Goal: Information Seeking & Learning: Learn about a topic

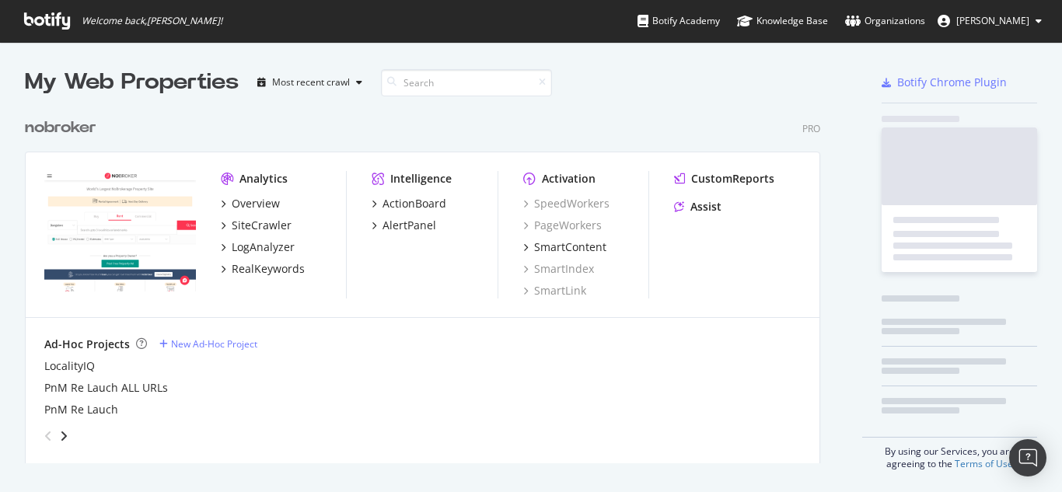
scroll to position [354, 796]
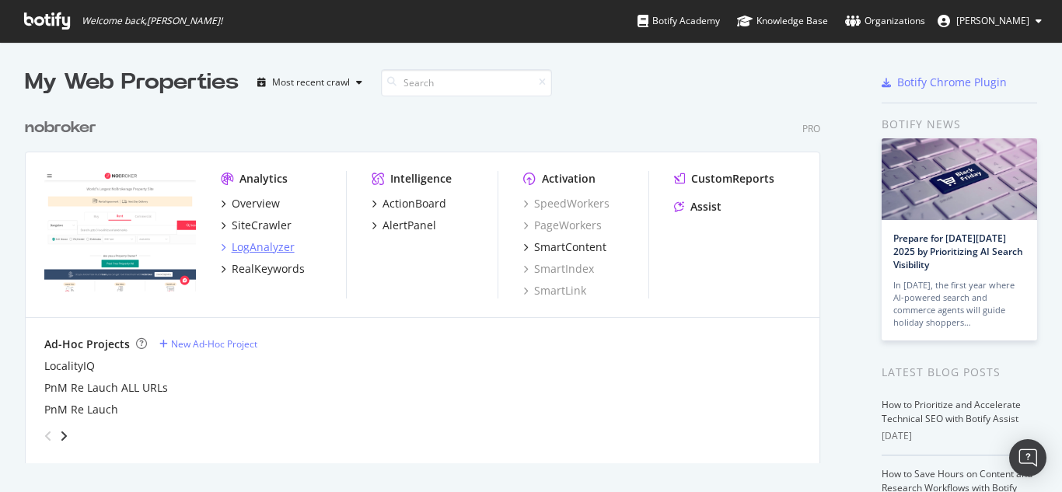
click at [253, 253] on div "LogAnalyzer" at bounding box center [263, 247] width 63 height 16
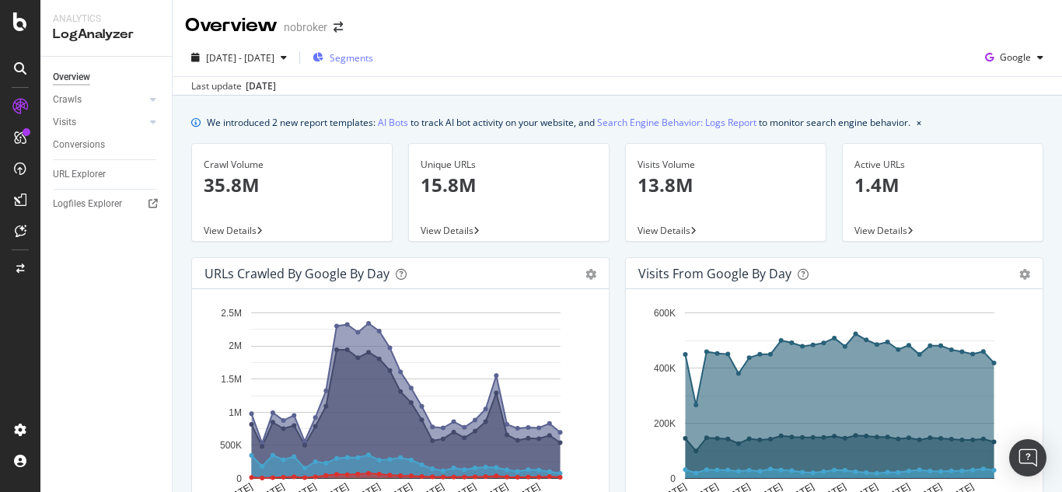
click at [373, 61] on span "Segments" at bounding box center [352, 57] width 44 height 13
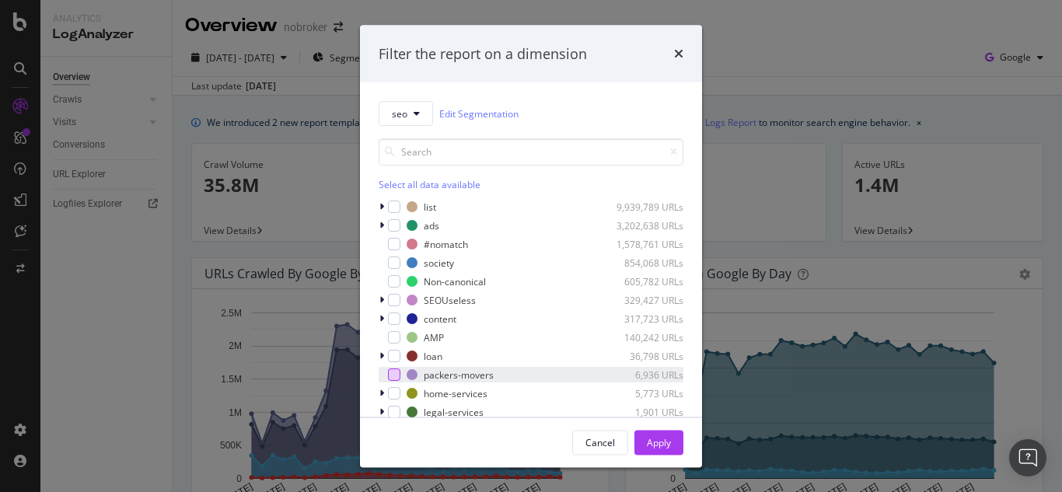
click at [398, 378] on div "modal" at bounding box center [394, 374] width 12 height 12
click at [659, 449] on div "Apply" at bounding box center [659, 442] width 24 height 23
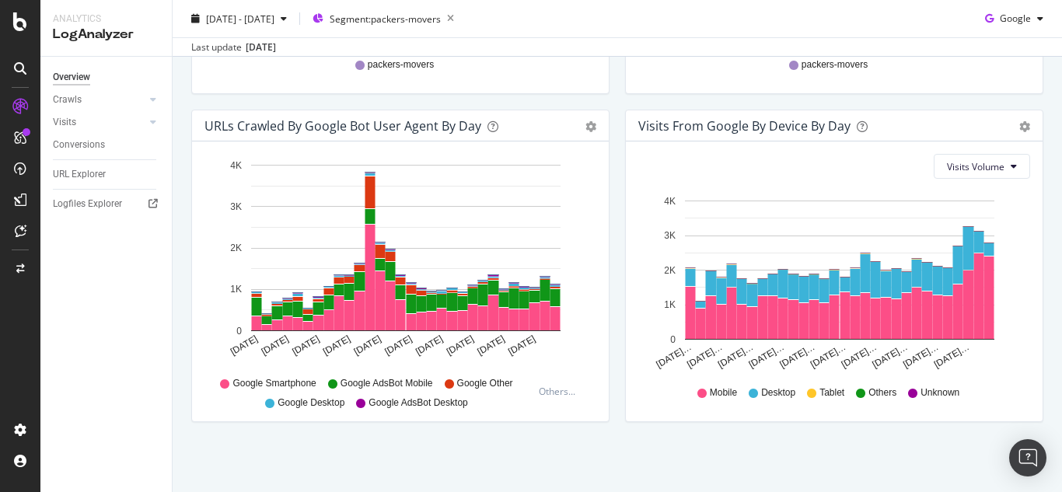
scroll to position [804, 0]
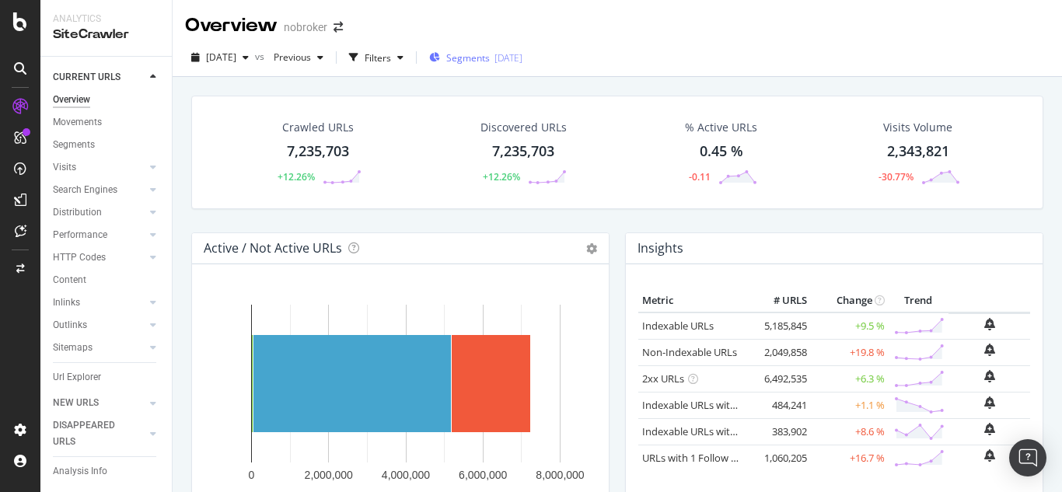
click at [490, 52] on span "Segments" at bounding box center [468, 57] width 44 height 13
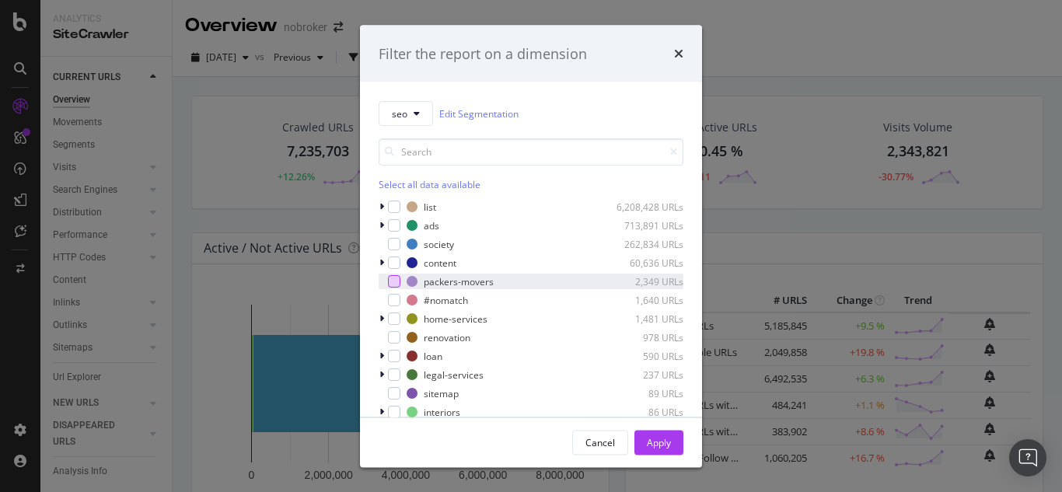
click at [392, 276] on div "modal" at bounding box center [394, 281] width 12 height 12
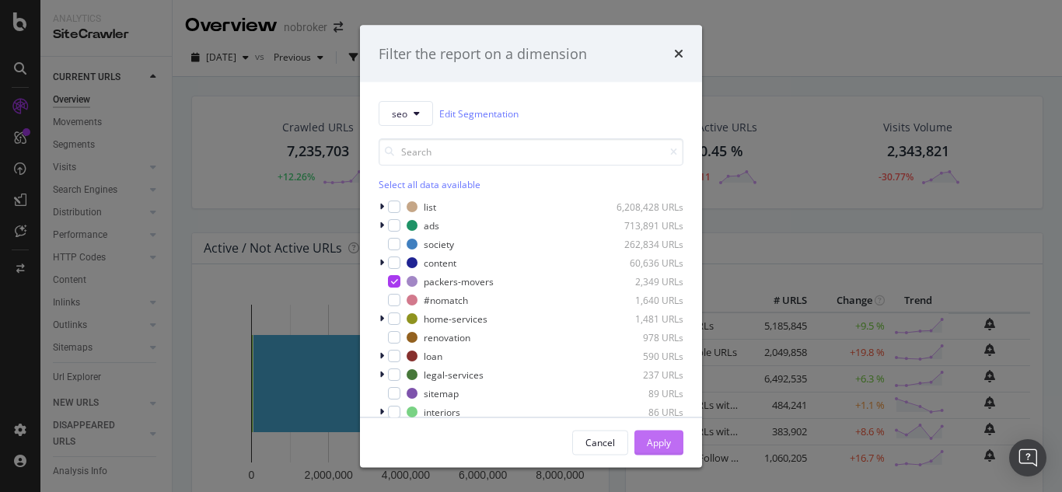
click at [654, 444] on div "Apply" at bounding box center [659, 441] width 24 height 13
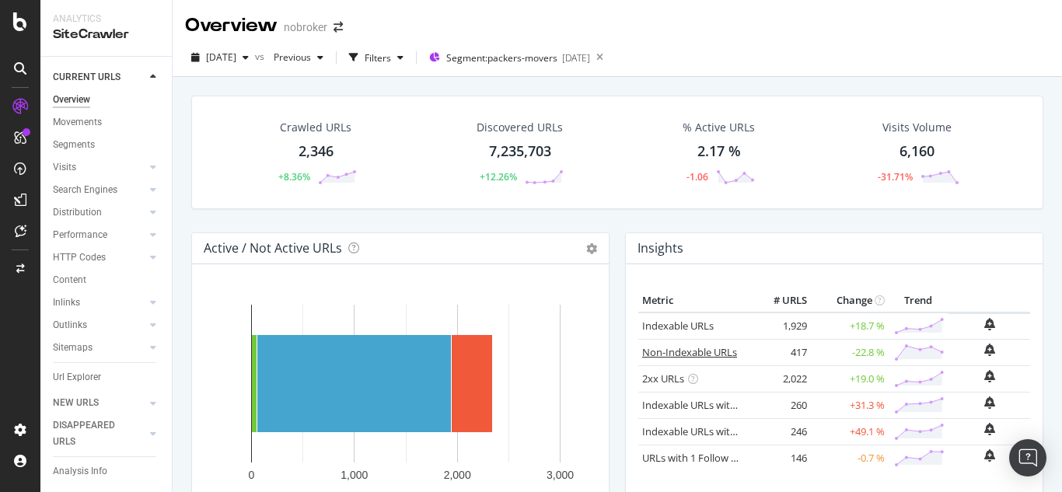
click at [682, 353] on link "Non-Indexable URLs" at bounding box center [689, 352] width 95 height 14
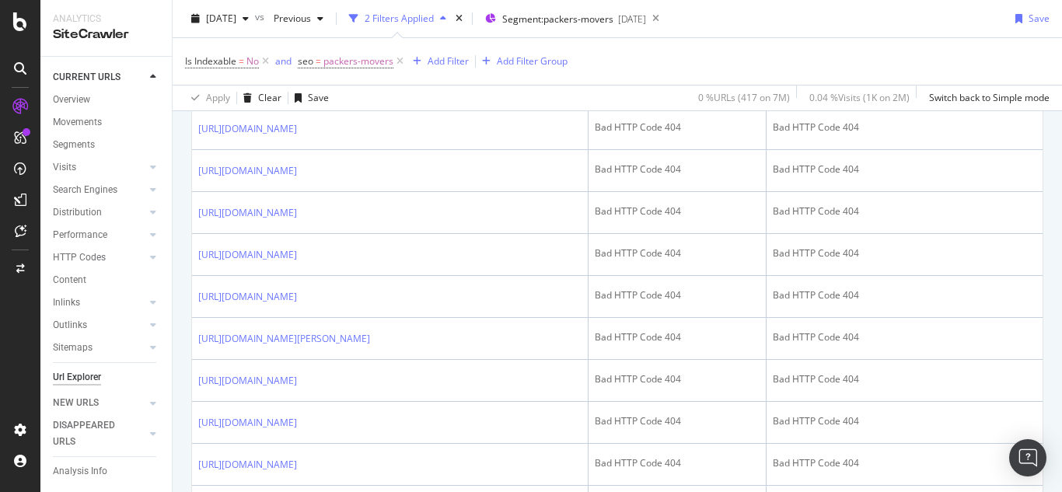
scroll to position [933, 0]
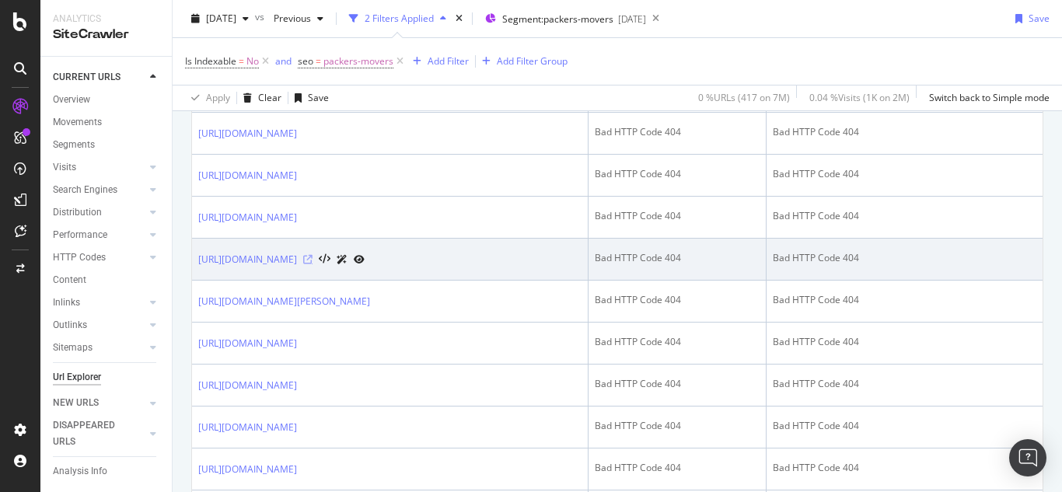
click at [312, 264] on icon at bounding box center [307, 259] width 9 height 9
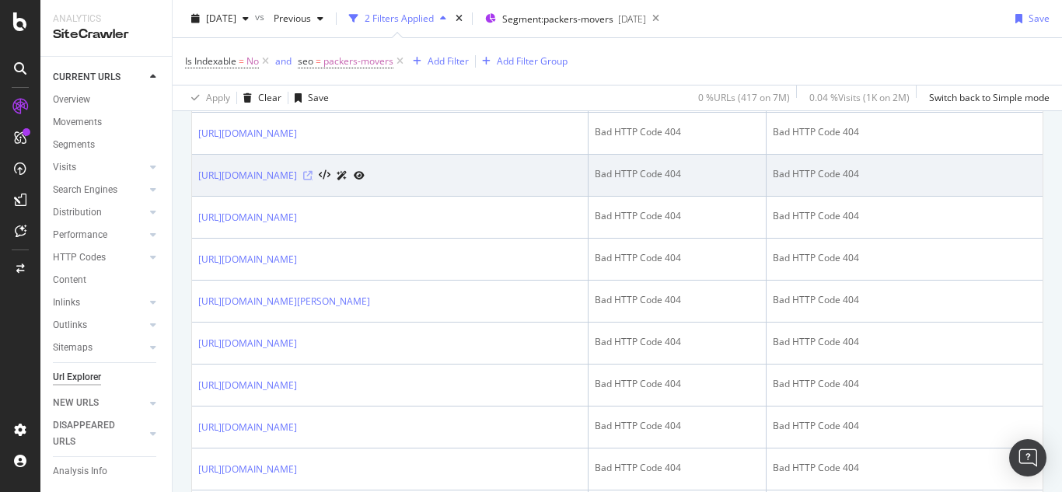
click at [312, 180] on icon at bounding box center [307, 175] width 9 height 9
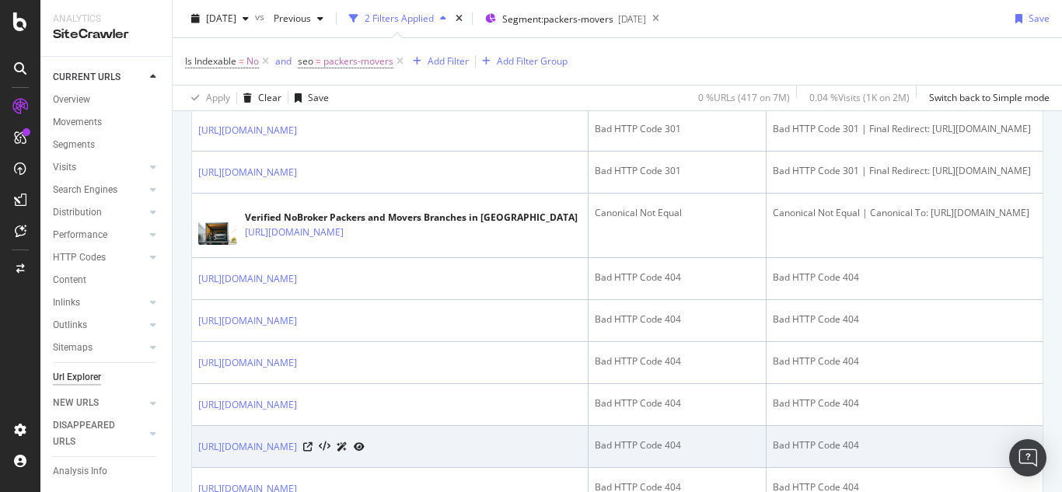
scroll to position [699, 0]
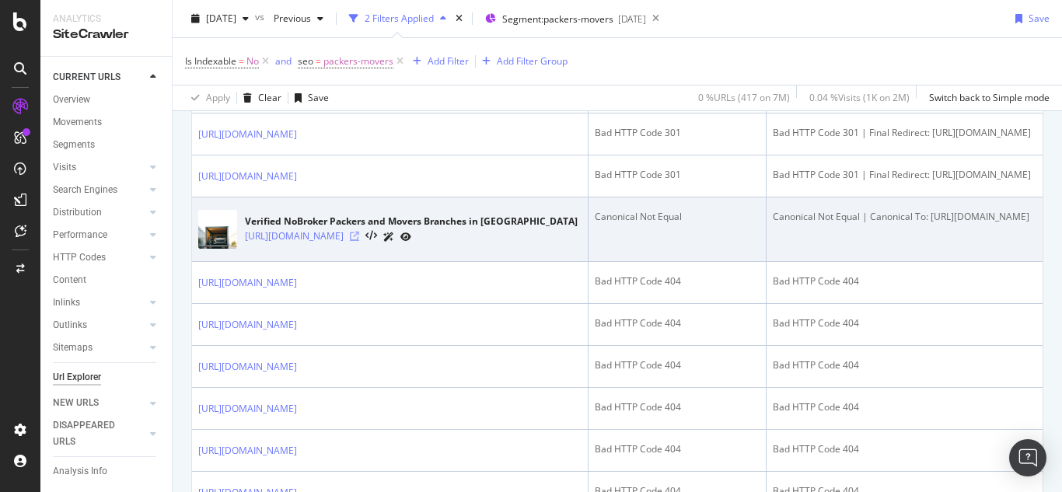
click at [359, 241] on icon at bounding box center [354, 236] width 9 height 9
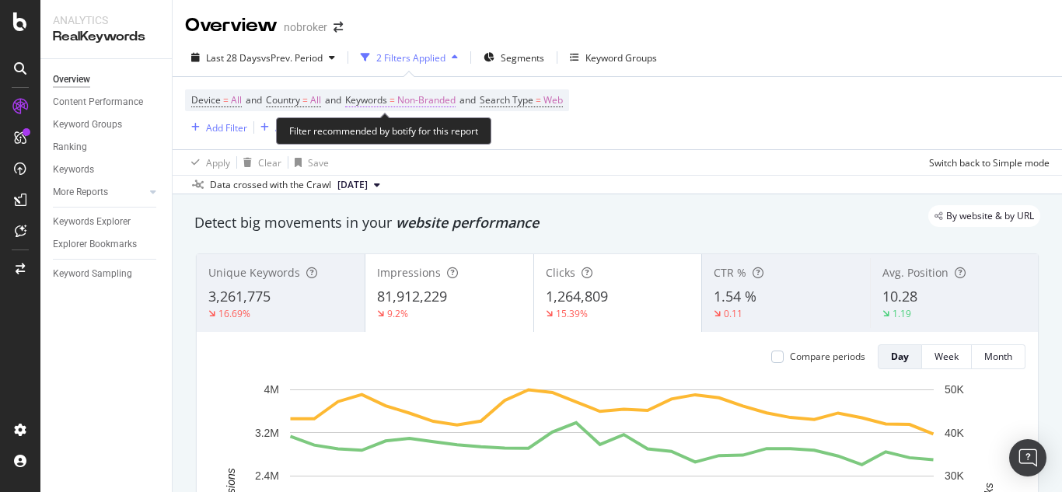
click at [424, 92] on span "Non-Branded" at bounding box center [426, 100] width 58 height 22
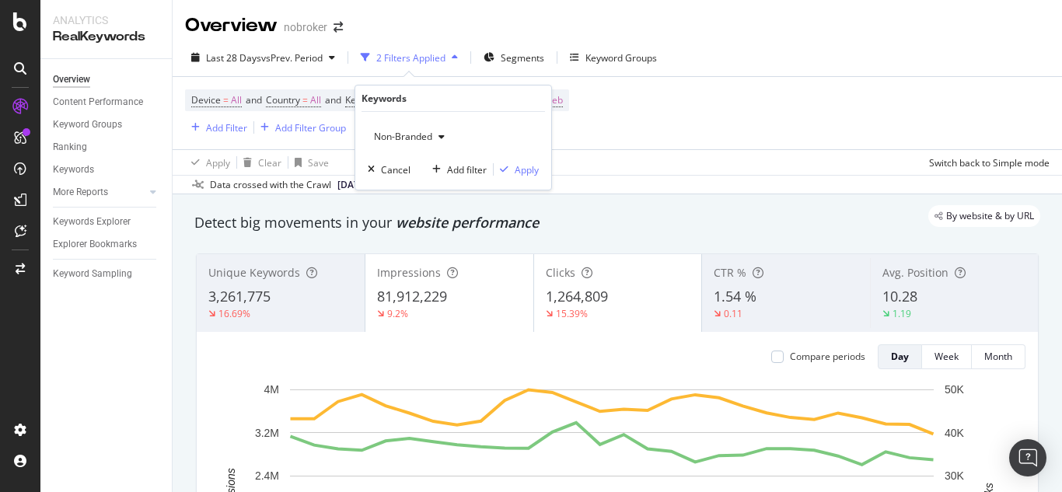
click at [406, 134] on span "Non-Branded" at bounding box center [400, 136] width 65 height 13
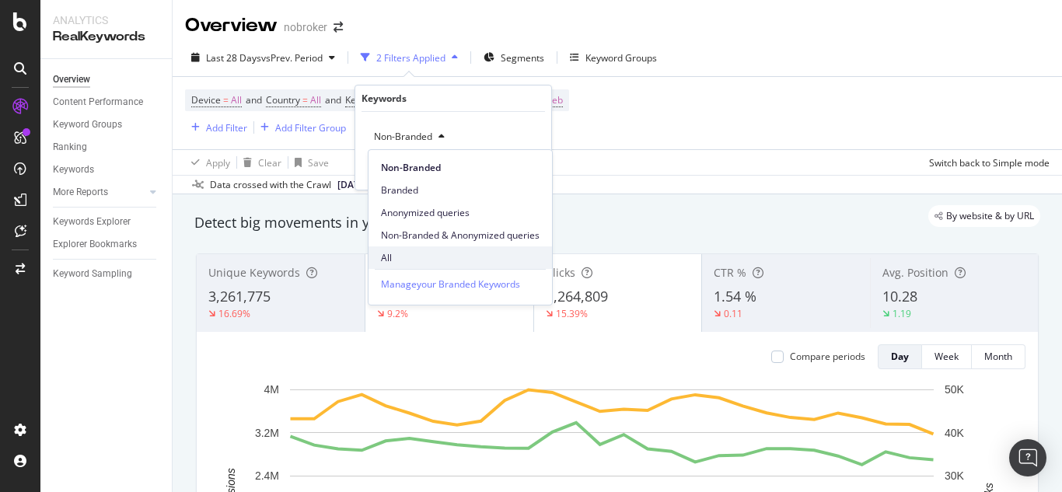
click at [396, 264] on span "All" at bounding box center [460, 258] width 159 height 14
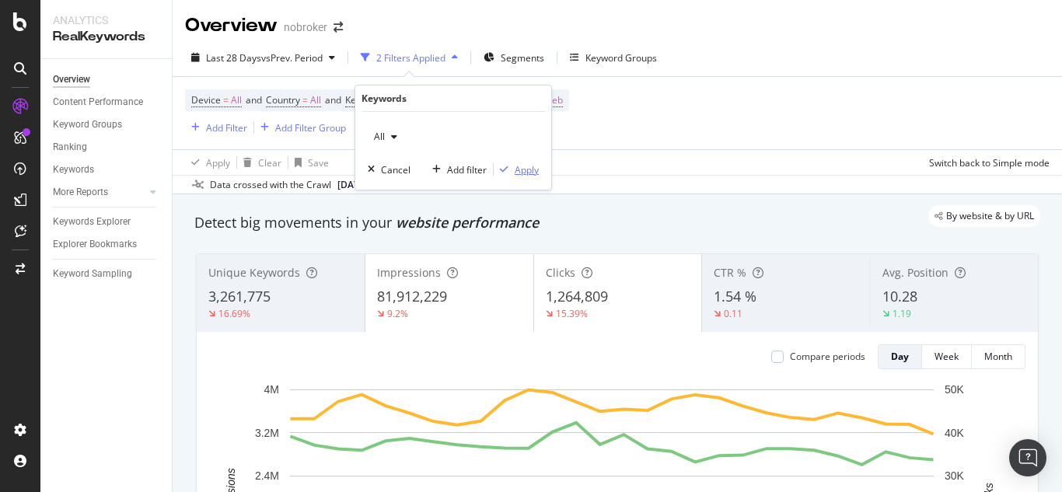
click at [520, 167] on div "Apply" at bounding box center [526, 169] width 24 height 13
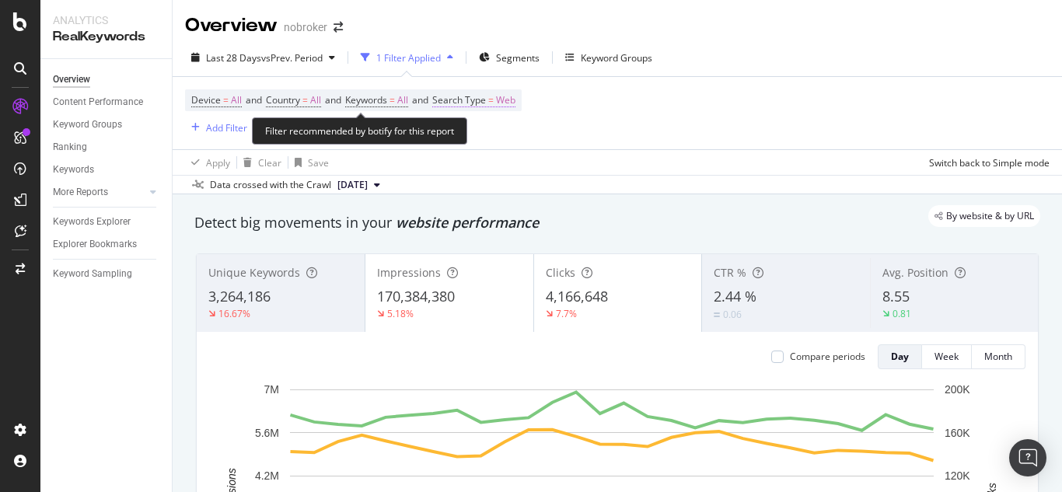
click at [486, 98] on span "Search Type" at bounding box center [459, 99] width 54 height 13
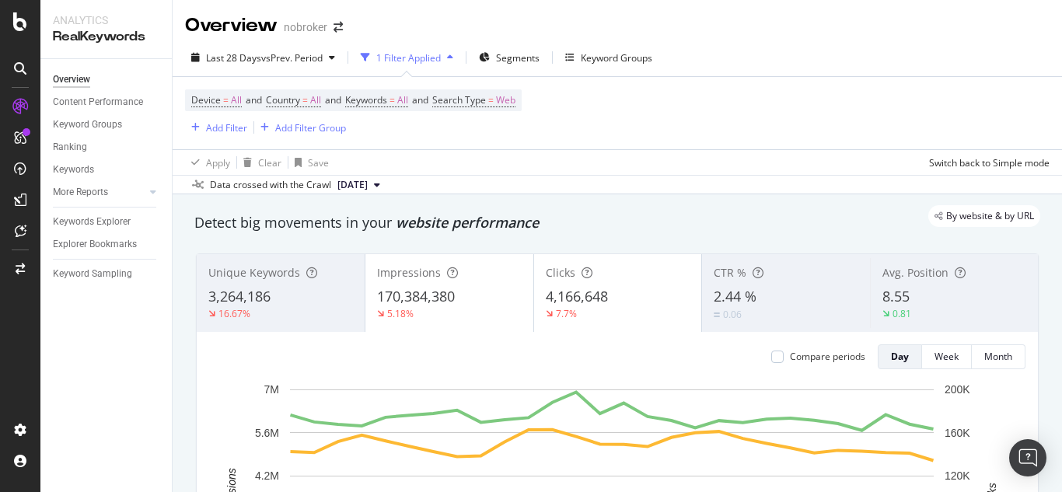
click at [723, 161] on div "Apply Clear Save Switch back to Simple mode" at bounding box center [617, 162] width 889 height 26
click at [521, 58] on span "Segments" at bounding box center [518, 57] width 44 height 13
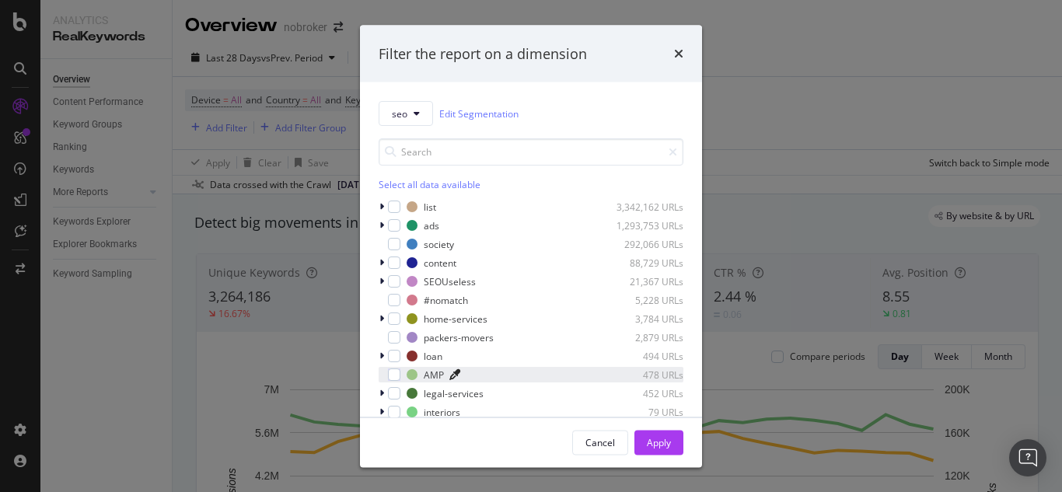
scroll to position [68, 0]
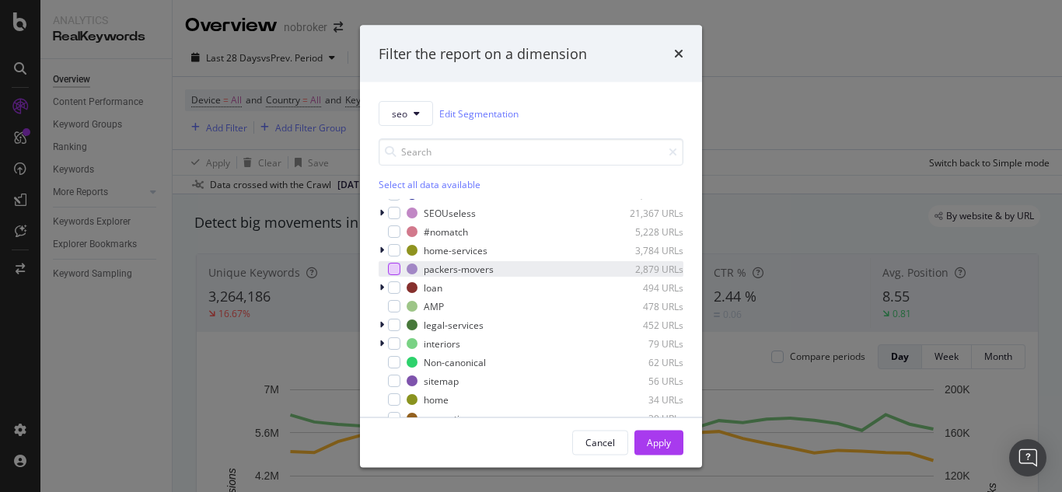
click at [399, 263] on div "modal" at bounding box center [394, 269] width 12 height 12
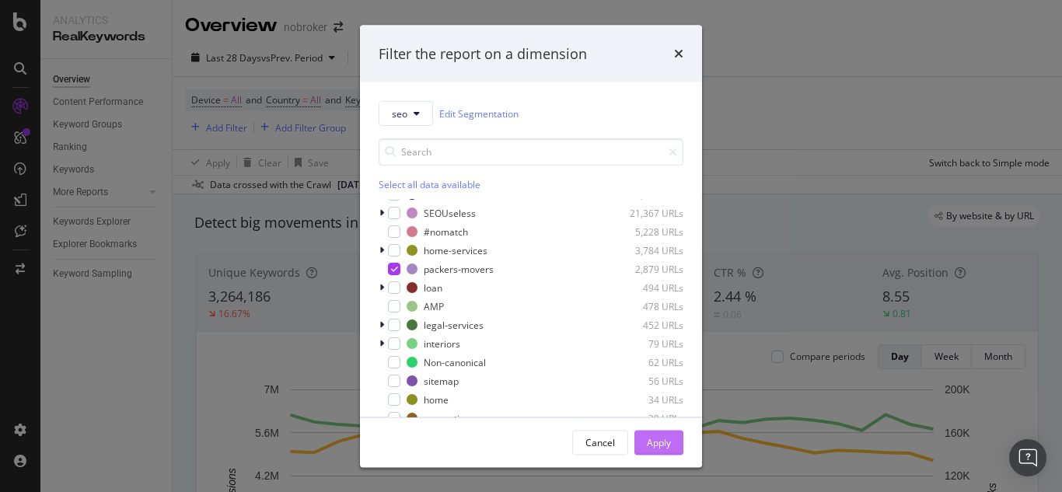
click at [668, 441] on div "Apply" at bounding box center [659, 441] width 24 height 13
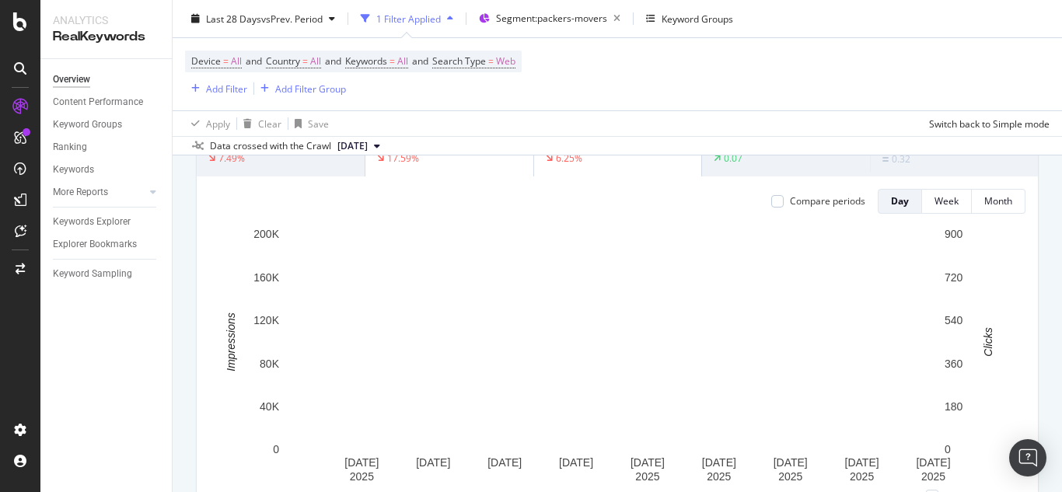
scroll to position [78, 0]
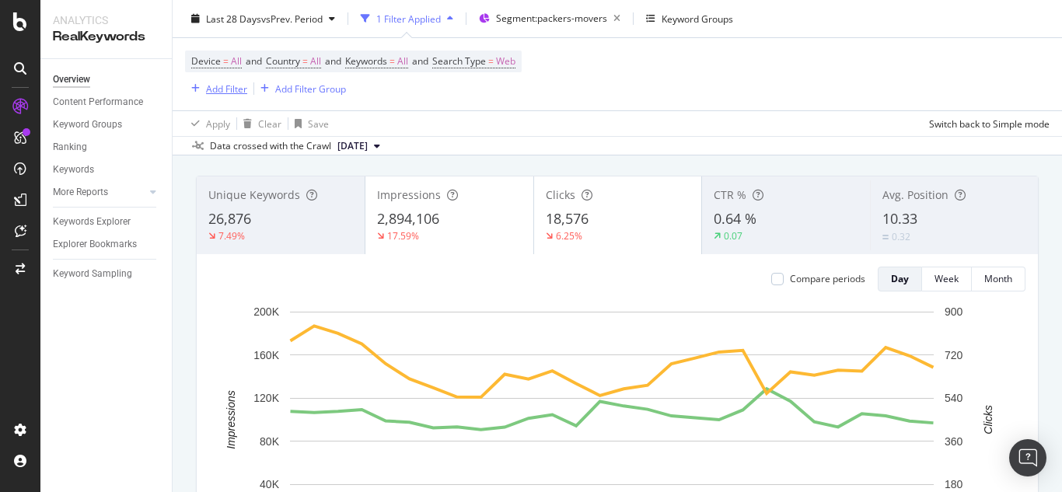
click at [214, 92] on div "Add Filter" at bounding box center [226, 88] width 41 height 13
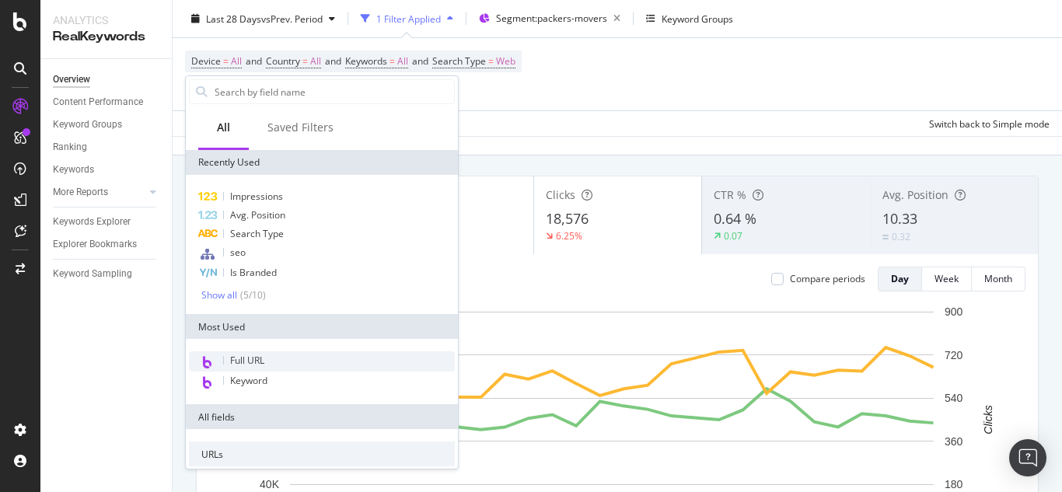
click at [256, 358] on span "Full URL" at bounding box center [247, 360] width 34 height 13
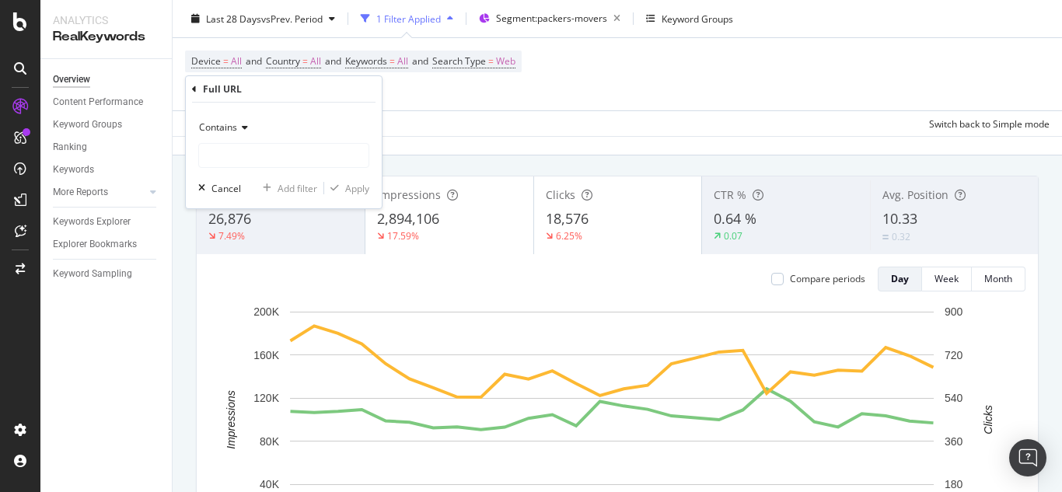
click at [248, 119] on div "Contains" at bounding box center [283, 127] width 171 height 25
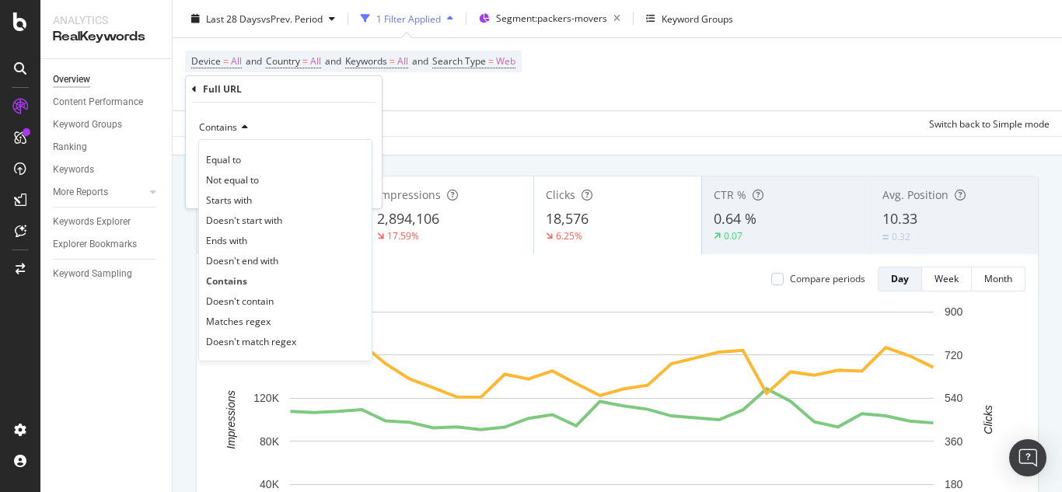
drag, startPoint x: 253, startPoint y: 305, endPoint x: 256, endPoint y: 296, distance: 10.1
click at [256, 298] on span "Doesn't contain" at bounding box center [240, 301] width 68 height 13
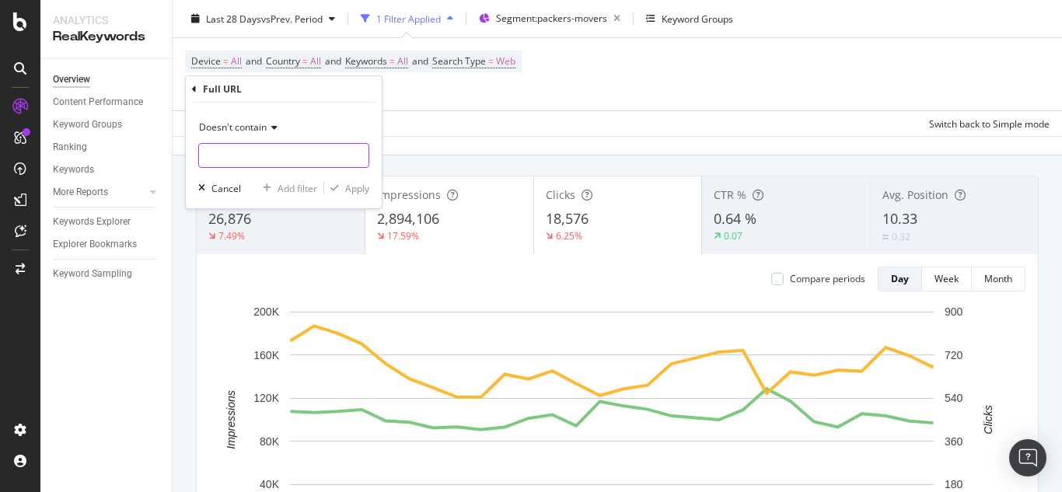
click at [242, 162] on input "text" at bounding box center [283, 155] width 169 height 25
type input "guide"
click at [365, 188] on div "Apply" at bounding box center [357, 188] width 24 height 13
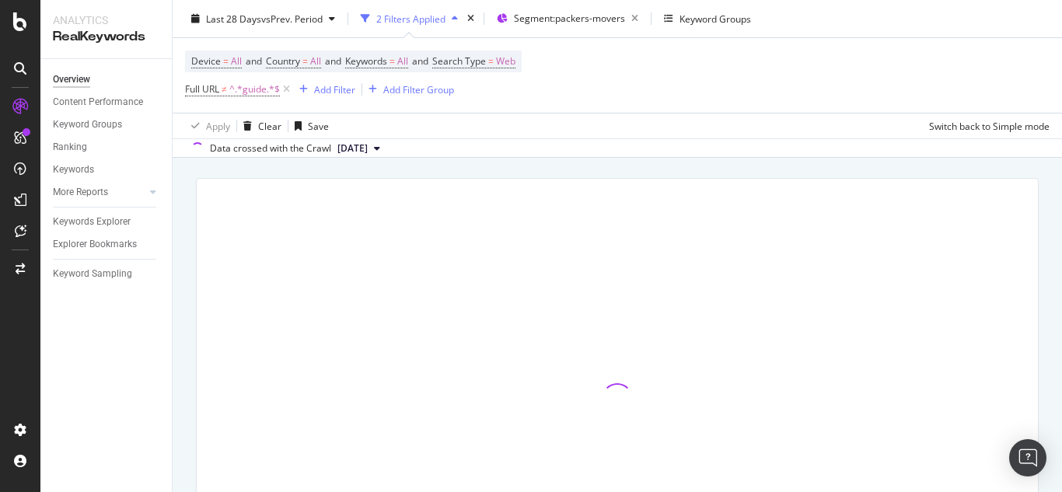
scroll to position [80, 0]
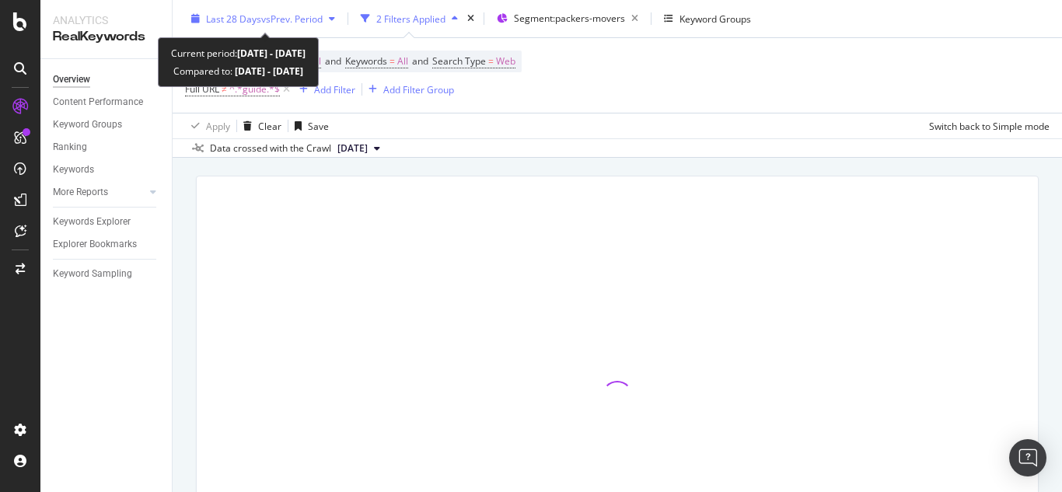
click at [295, 10] on div "Last 28 Days vs Prev. Period" at bounding box center [263, 18] width 156 height 23
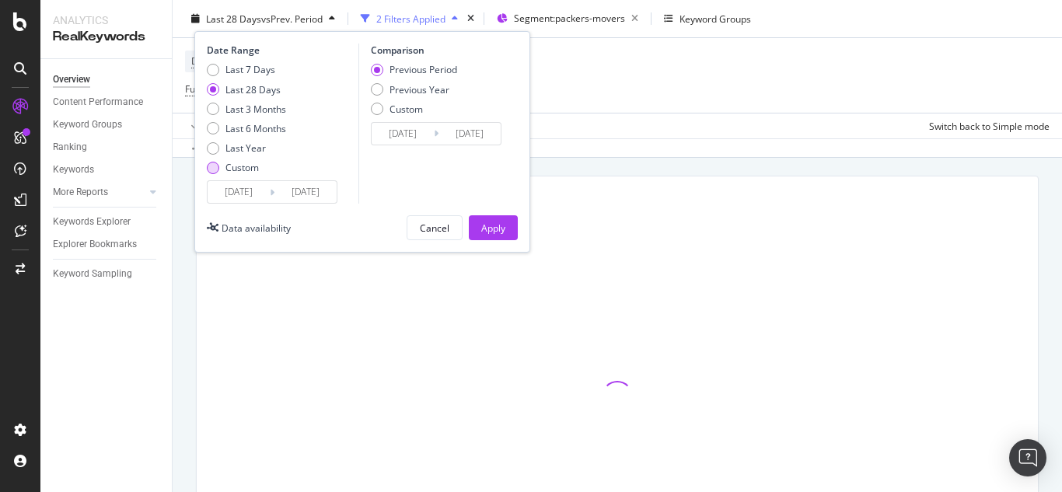
click at [208, 164] on div "Custom" at bounding box center [213, 167] width 12 height 12
click at [280, 195] on input "2025/09/24" at bounding box center [305, 192] width 62 height 22
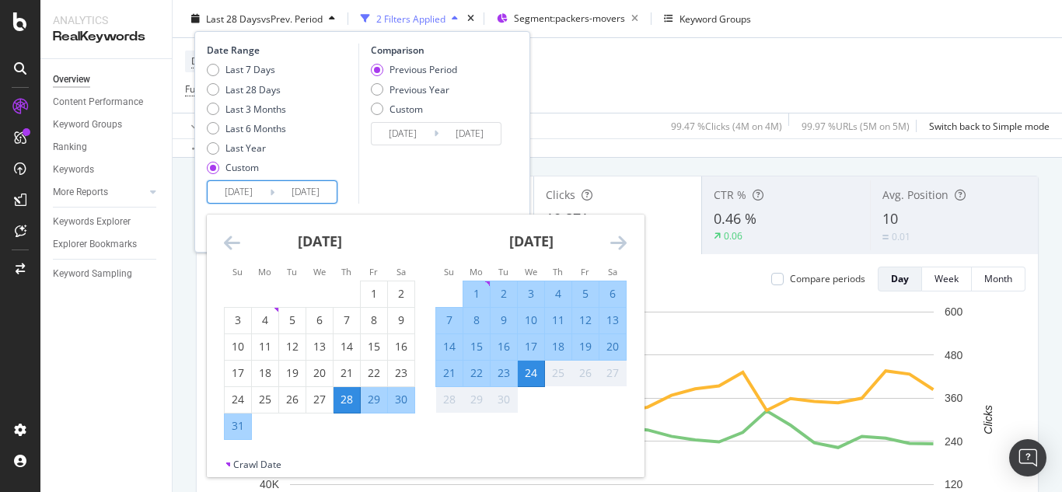
click at [477, 289] on div "1" at bounding box center [476, 294] width 26 height 16
type input "2025/09/01"
type input "2025/08/23"
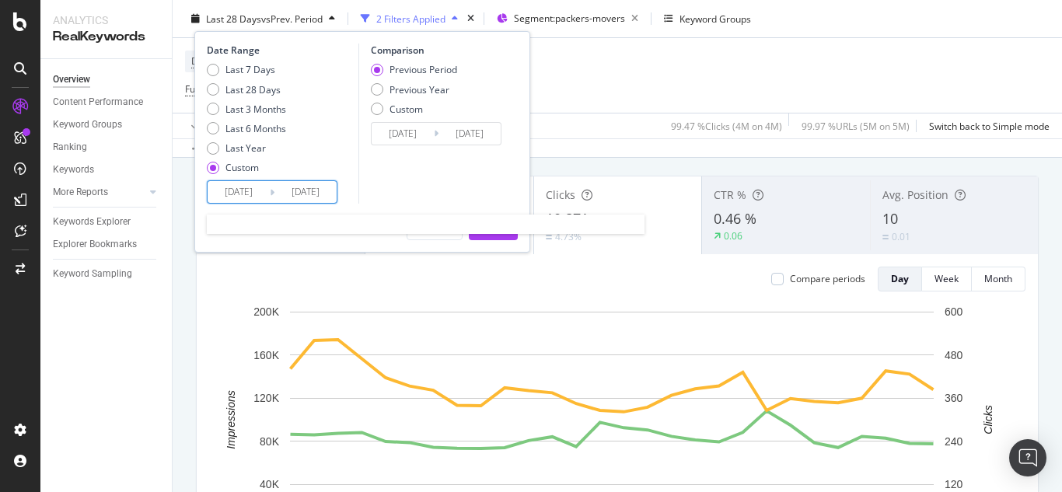
click at [261, 188] on input "2025/08/28" at bounding box center [239, 192] width 62 height 22
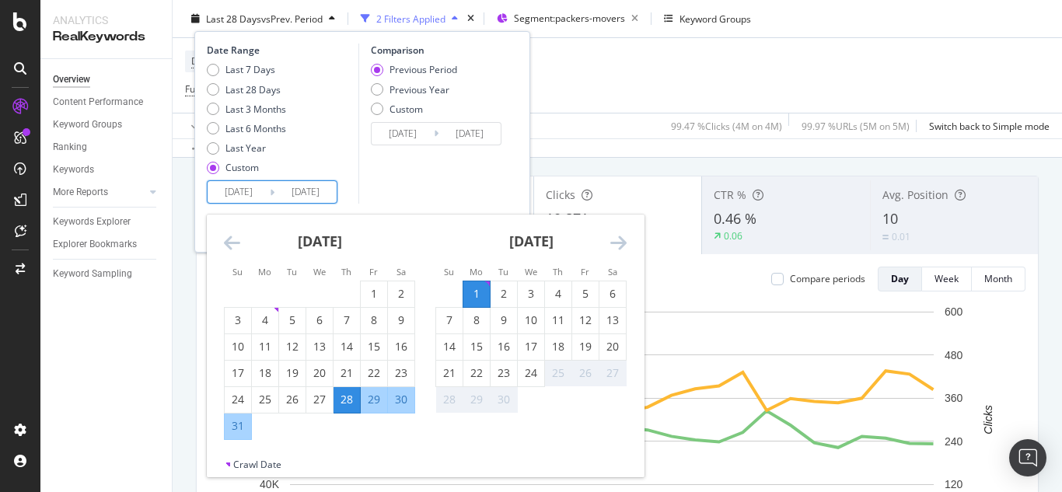
click at [472, 295] on div "1" at bounding box center [476, 294] width 26 height 16
type input "2025/09/01"
type input "2025/08/31"
click at [533, 371] on div "24" at bounding box center [531, 373] width 26 height 16
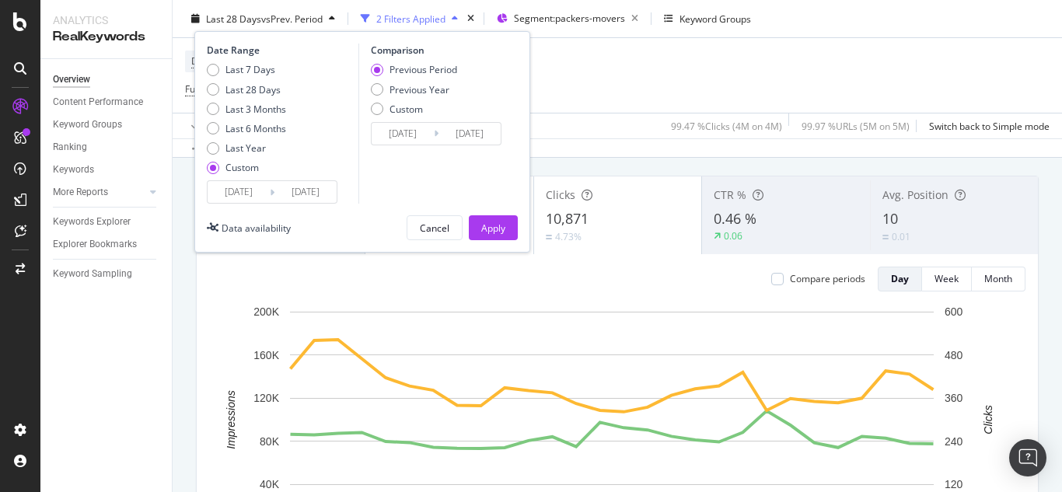
type input "2025/09/24"
click at [382, 117] on div "Previous Period Previous Year Custom" at bounding box center [414, 92] width 86 height 58
click at [375, 105] on div "Custom" at bounding box center [377, 109] width 12 height 12
click at [393, 137] on input "2025/08/08" at bounding box center [402, 134] width 62 height 22
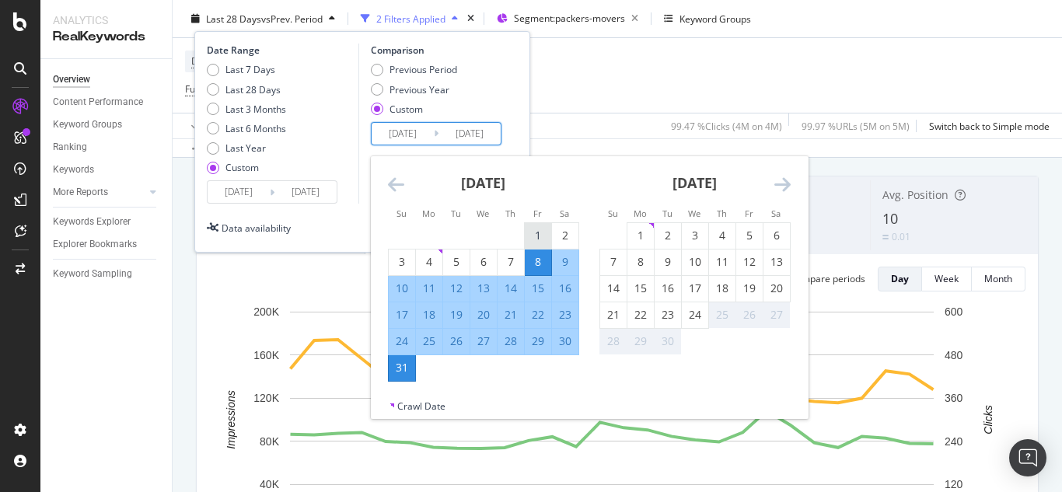
click at [534, 241] on div "1" at bounding box center [538, 236] width 26 height 16
type input "2025/08/01"
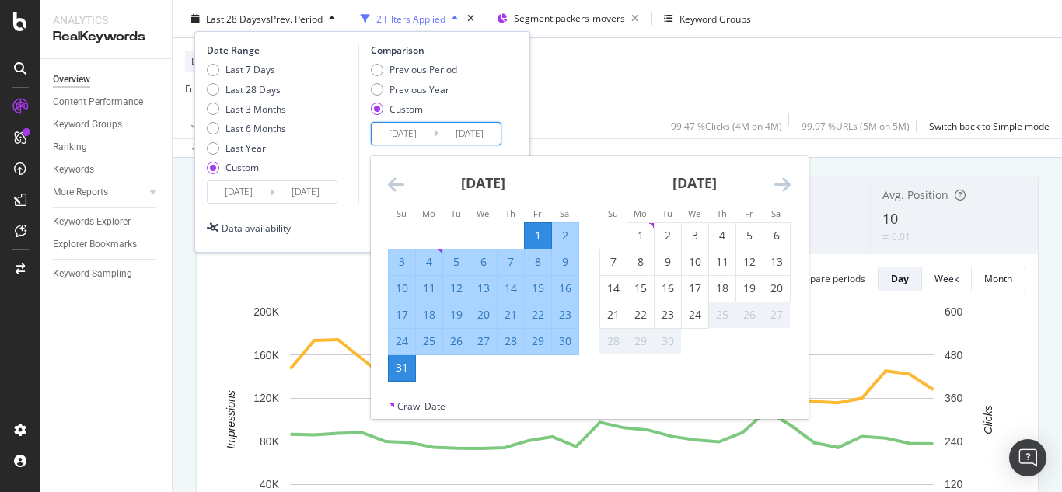
click at [400, 340] on div "24" at bounding box center [402, 341] width 26 height 16
type input "2025/08/24"
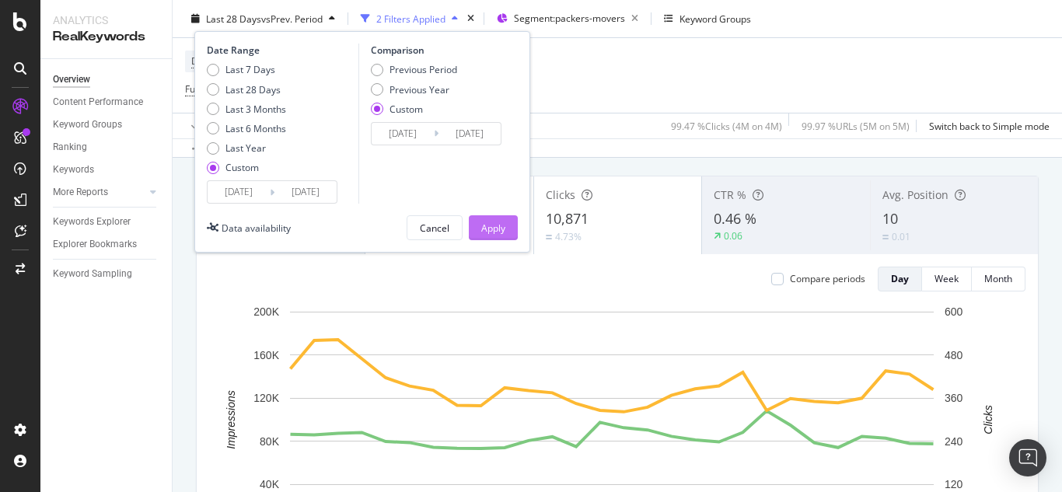
click at [486, 232] on div "Apply" at bounding box center [493, 227] width 24 height 13
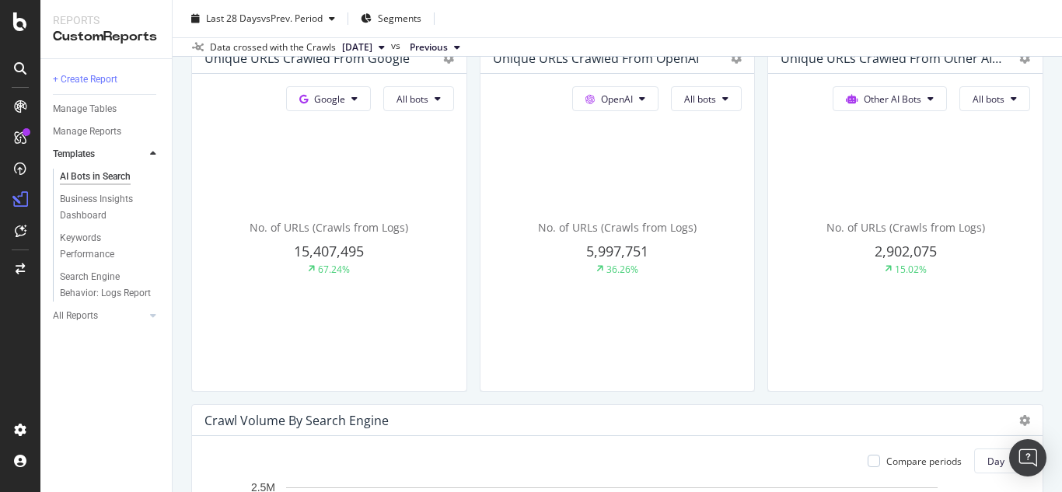
scroll to position [389, 0]
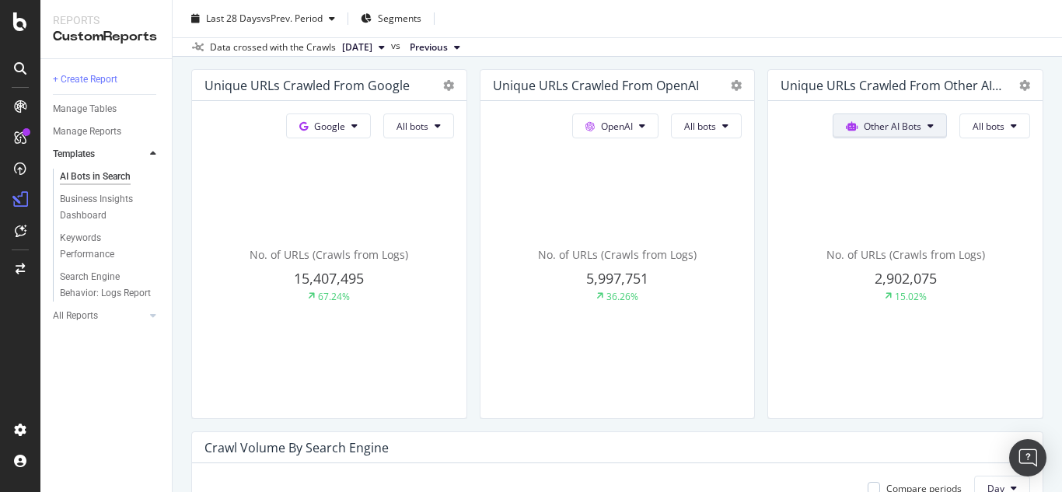
click at [886, 124] on span "Other AI Bots" at bounding box center [892, 126] width 58 height 13
click at [1046, 166] on div "AI Bots in Search AI Bots in Search nobroker Clone Schedule Email Export Last 2…" at bounding box center [617, 246] width 889 height 492
click at [985, 122] on span "All bots" at bounding box center [988, 126] width 32 height 13
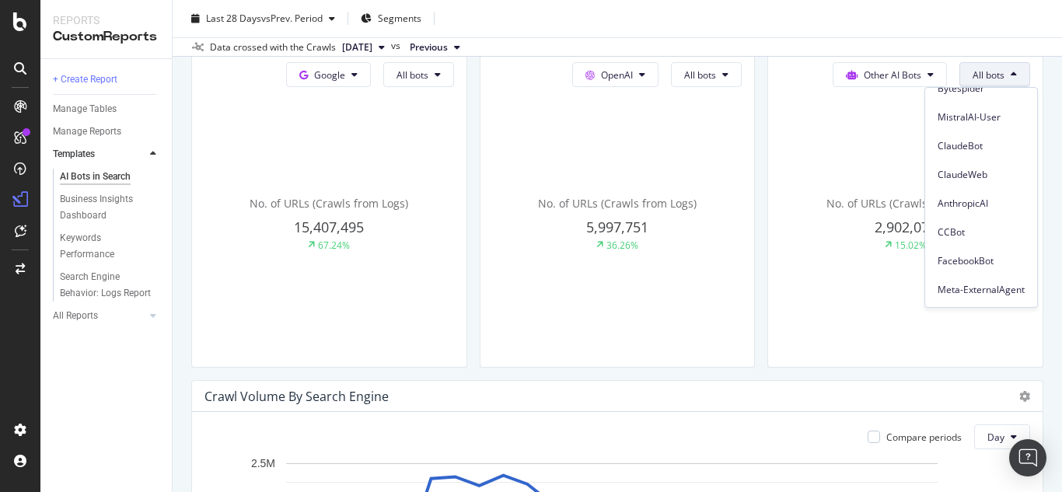
scroll to position [466, 0]
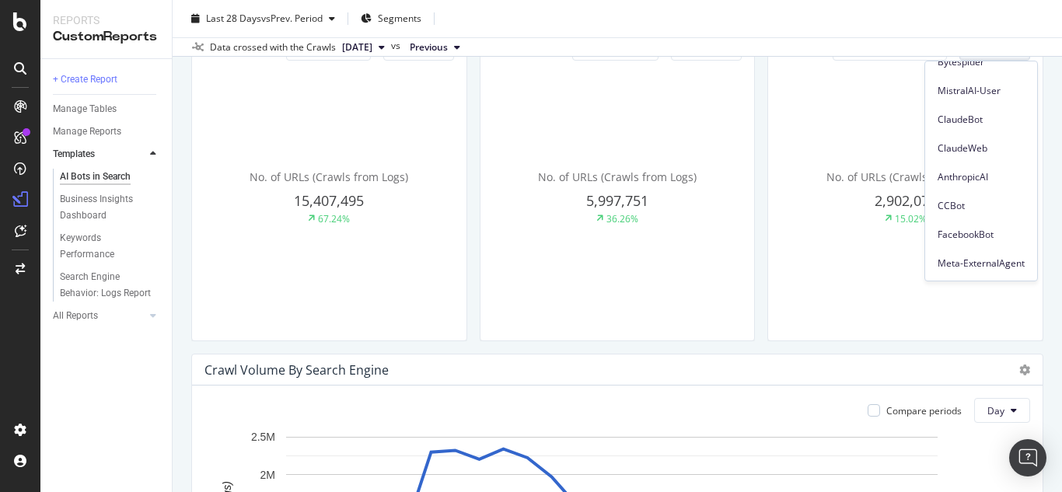
click at [747, 281] on div "Unique URLs Crawled from OpenAI OpenAI All bots No. of URLs (Crawls from Logs) …" at bounding box center [618, 166] width 276 height 350
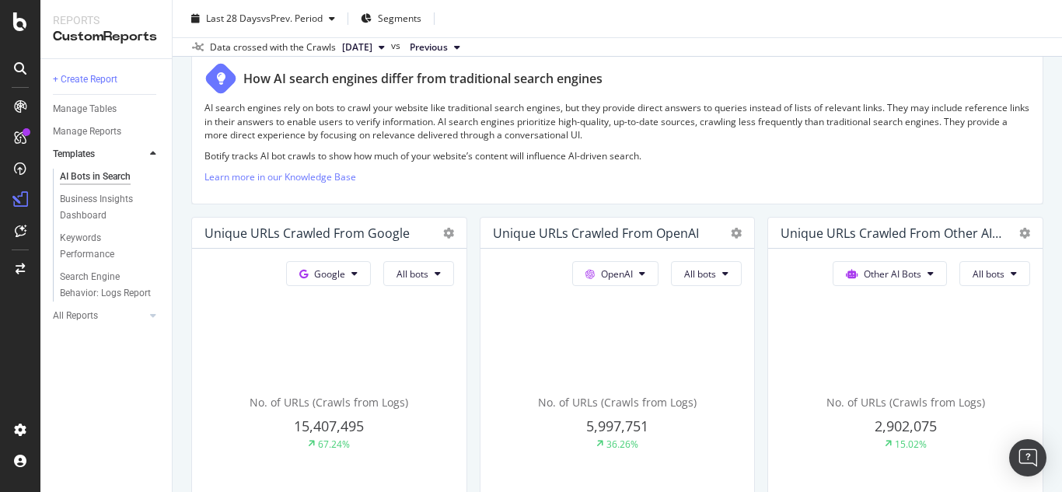
scroll to position [233, 0]
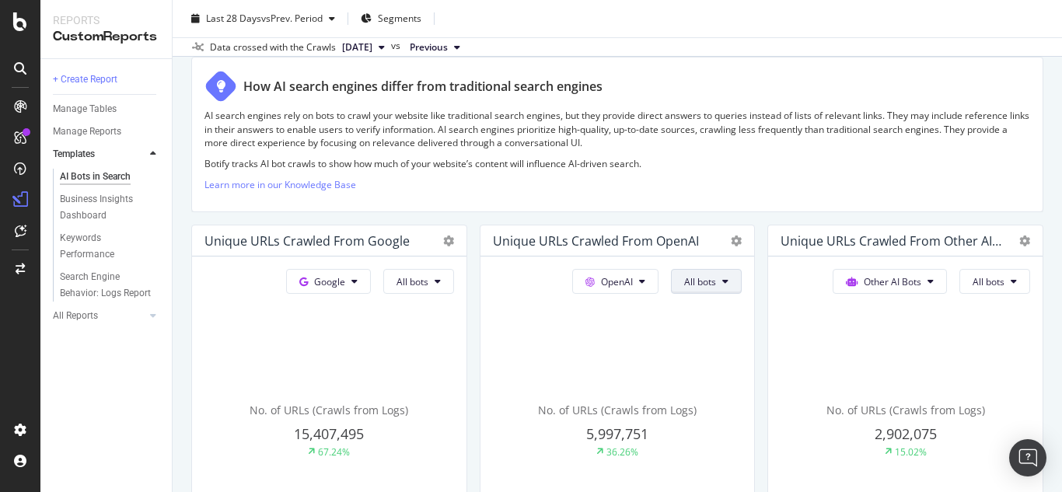
click at [710, 281] on button "All bots" at bounding box center [706, 281] width 71 height 25
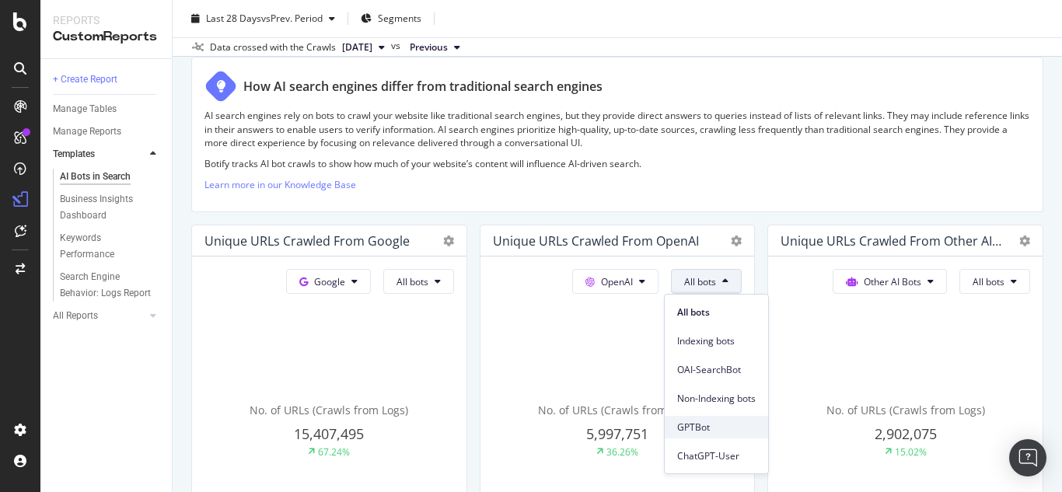
scroll to position [311, 0]
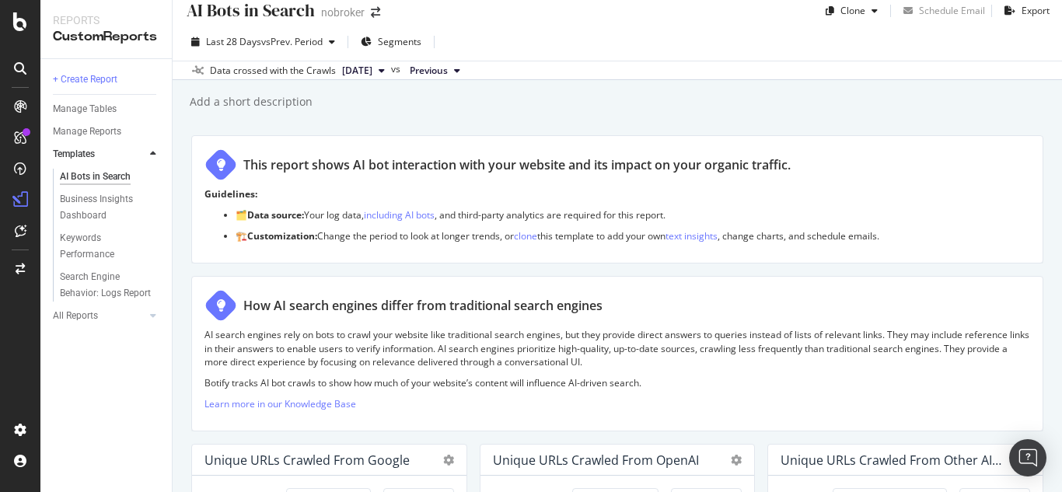
scroll to position [0, 0]
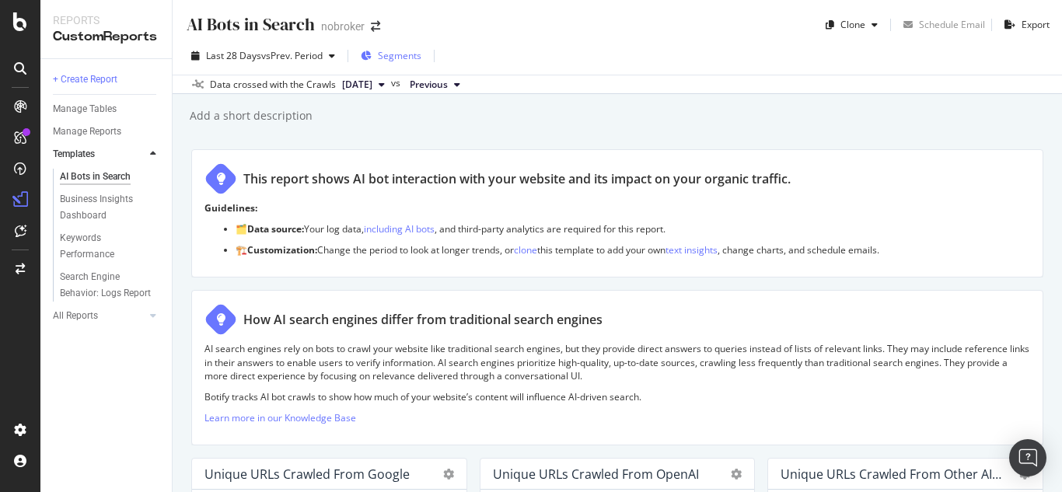
click at [397, 55] on span "Segments" at bounding box center [400, 55] width 44 height 13
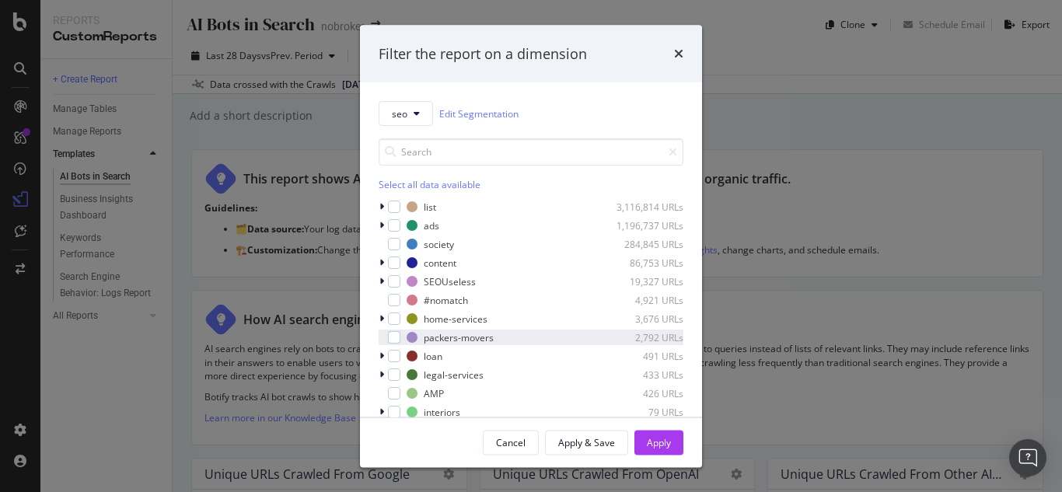
click at [400, 340] on div "packers-movers 2,792 URLs" at bounding box center [530, 338] width 305 height 16
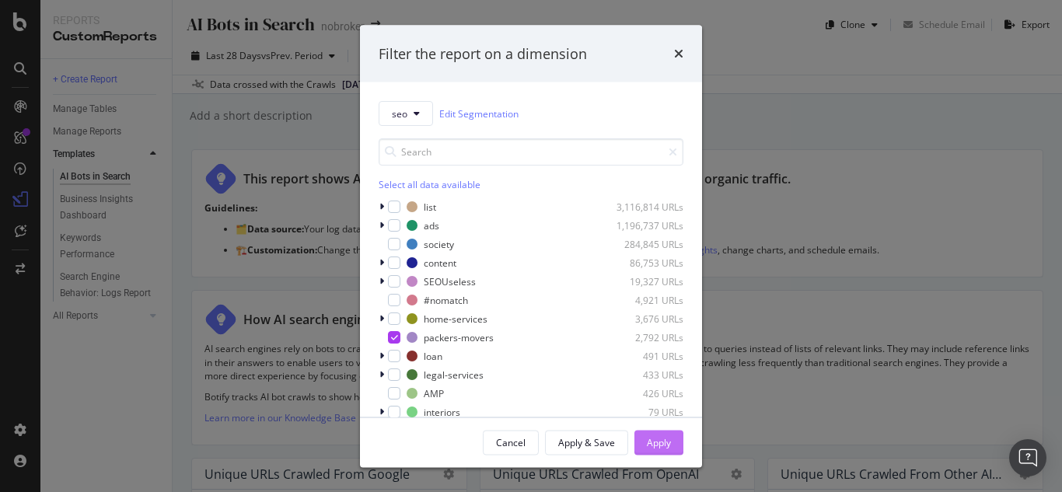
click at [662, 438] on div "Apply" at bounding box center [659, 441] width 24 height 13
